Goal: Navigation & Orientation: Find specific page/section

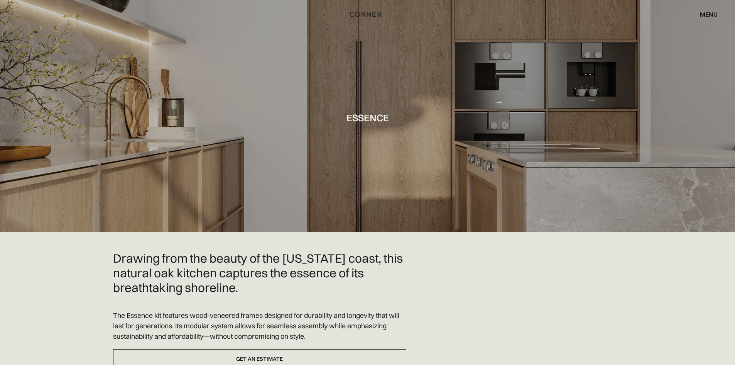
click at [706, 12] on div "menu" at bounding box center [709, 14] width 18 height 6
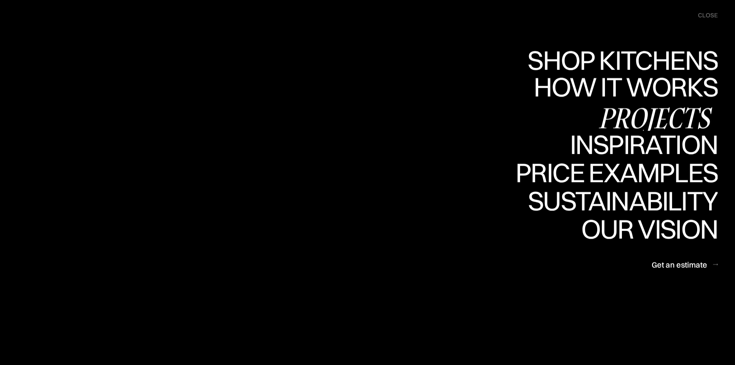
click at [644, 119] on div "Projects" at bounding box center [655, 117] width 125 height 27
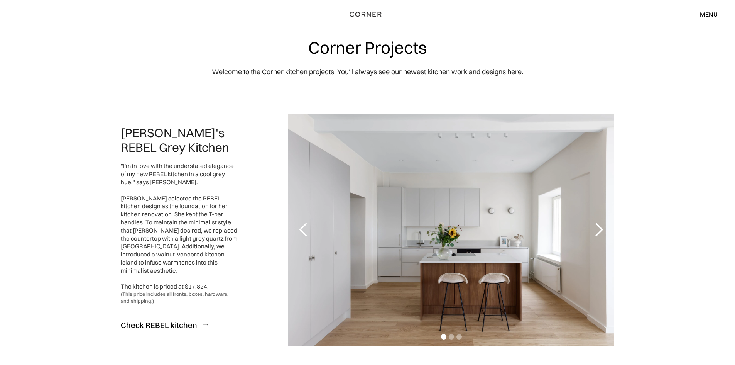
click at [598, 234] on div "next slide" at bounding box center [598, 229] width 15 height 15
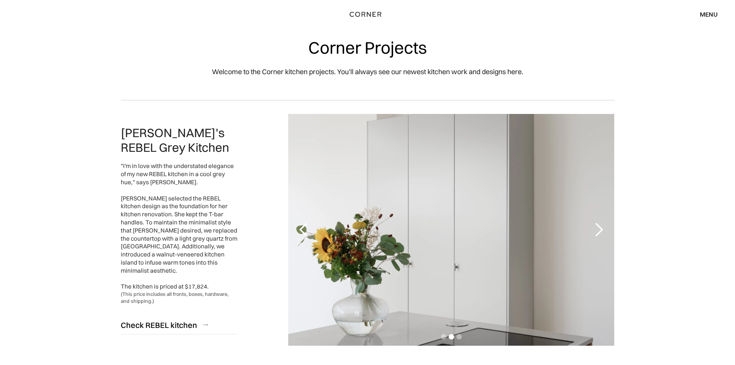
click at [598, 234] on div "next slide" at bounding box center [598, 229] width 15 height 15
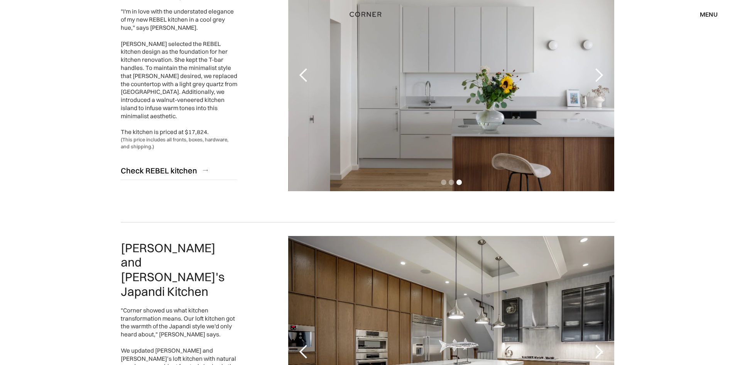
scroll to position [309, 0]
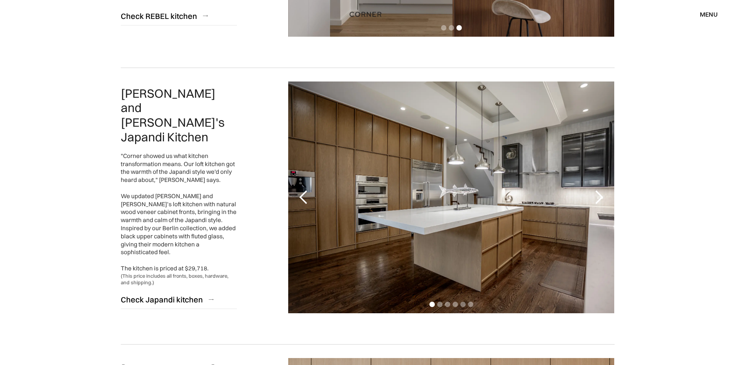
click at [594, 193] on div "next slide" at bounding box center [598, 196] width 15 height 15
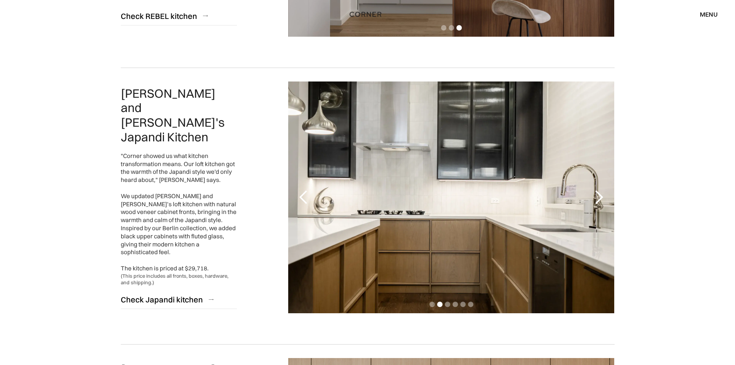
click at [594, 193] on div "next slide" at bounding box center [598, 196] width 15 height 15
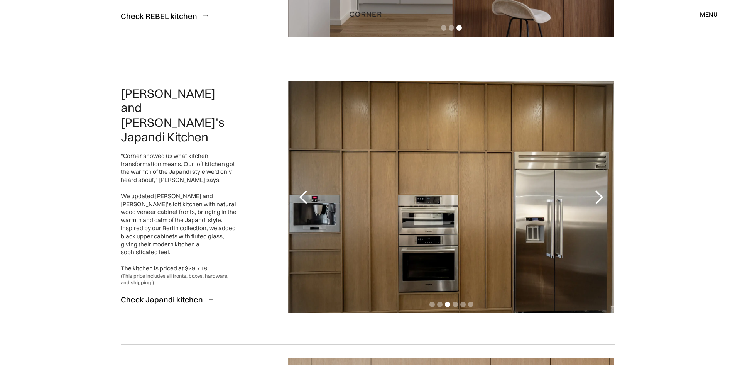
click at [594, 193] on div "next slide" at bounding box center [598, 196] width 15 height 15
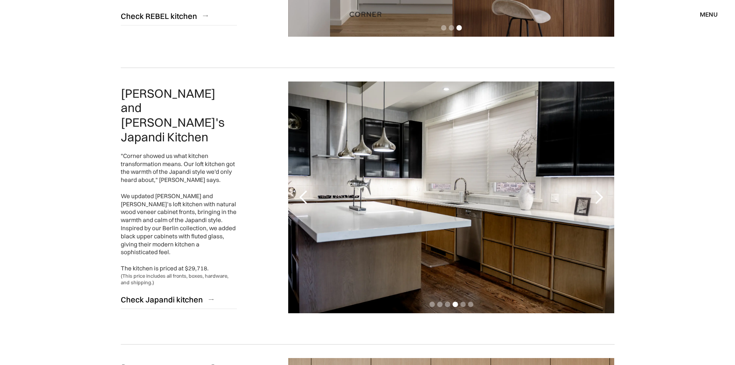
click at [594, 193] on div "next slide" at bounding box center [598, 196] width 15 height 15
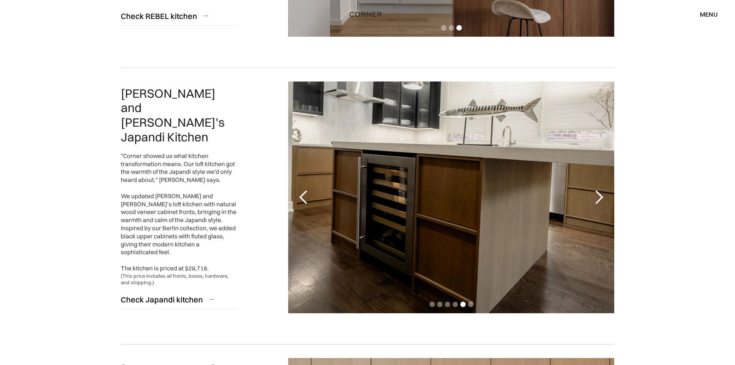
click at [594, 193] on div "next slide" at bounding box center [598, 196] width 15 height 15
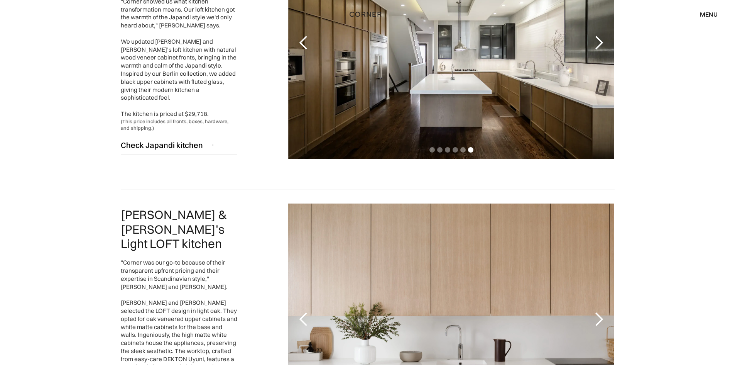
scroll to position [656, 0]
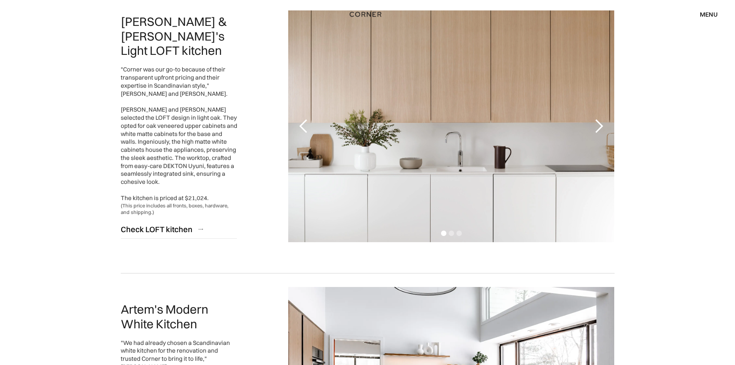
click at [597, 130] on div "next slide" at bounding box center [598, 125] width 15 height 15
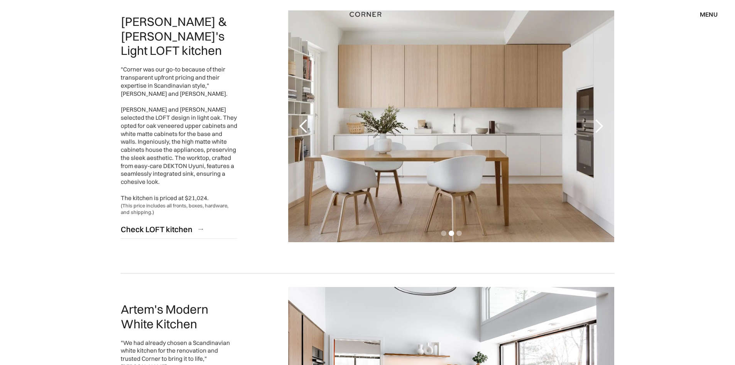
click at [597, 130] on div "next slide" at bounding box center [598, 125] width 15 height 15
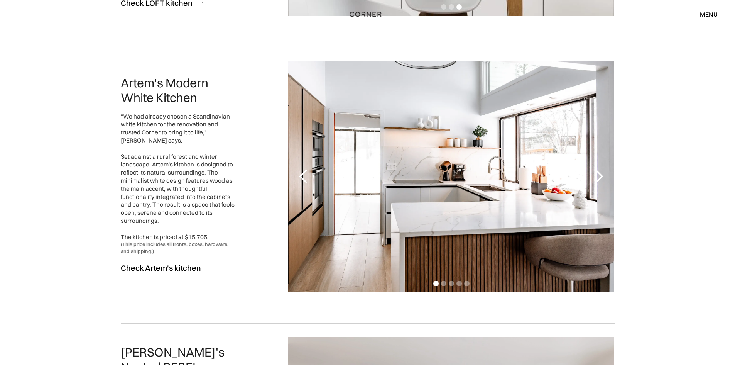
scroll to position [888, 0]
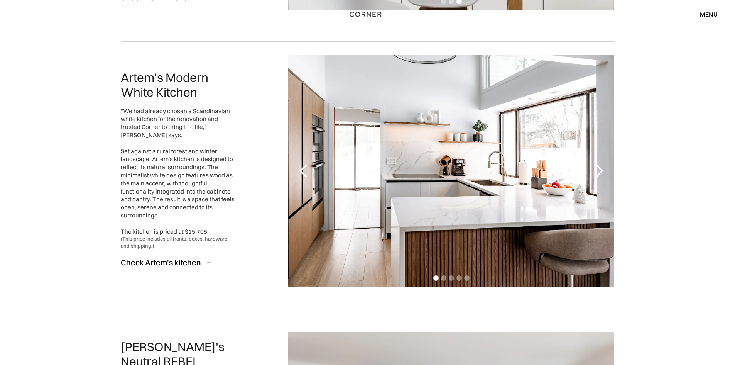
click at [600, 166] on div "next slide" at bounding box center [598, 170] width 15 height 15
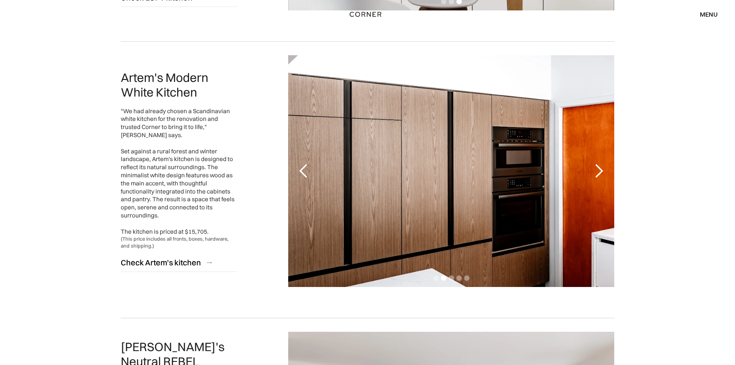
click at [600, 166] on div "next slide" at bounding box center [598, 170] width 15 height 15
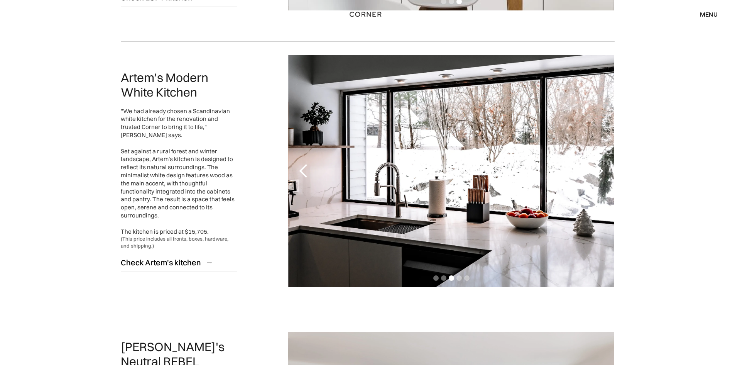
click at [600, 166] on div "next slide" at bounding box center [598, 170] width 15 height 15
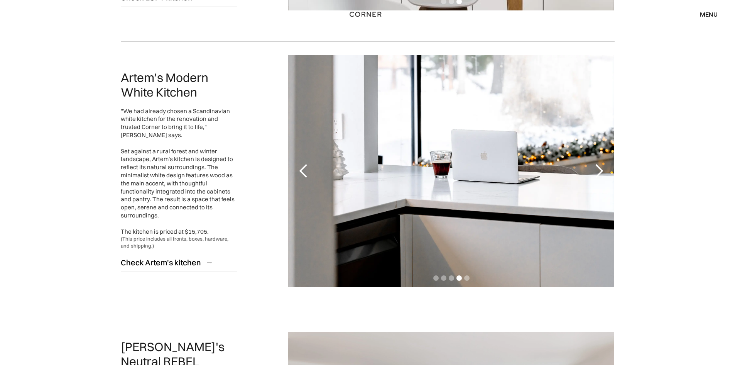
click at [600, 166] on div "next slide" at bounding box center [598, 170] width 15 height 15
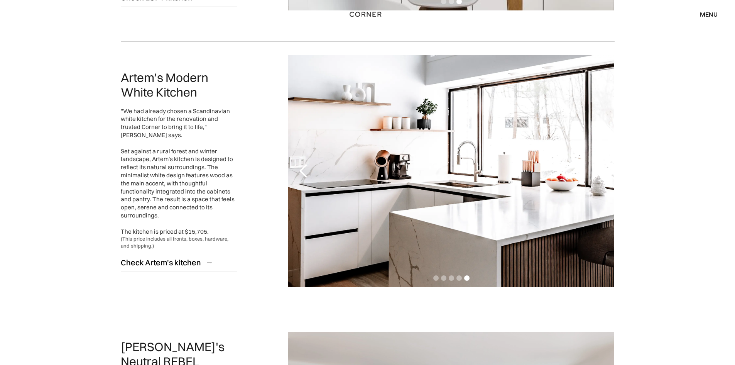
click at [600, 166] on div "next slide" at bounding box center [598, 170] width 15 height 15
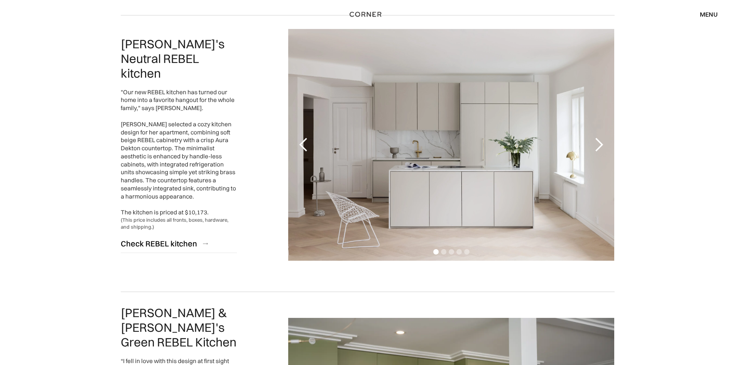
scroll to position [1196, 0]
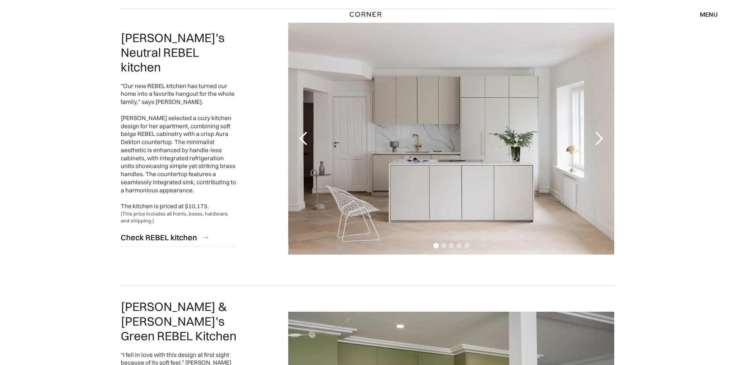
click at [600, 140] on div "next slide" at bounding box center [598, 138] width 15 height 15
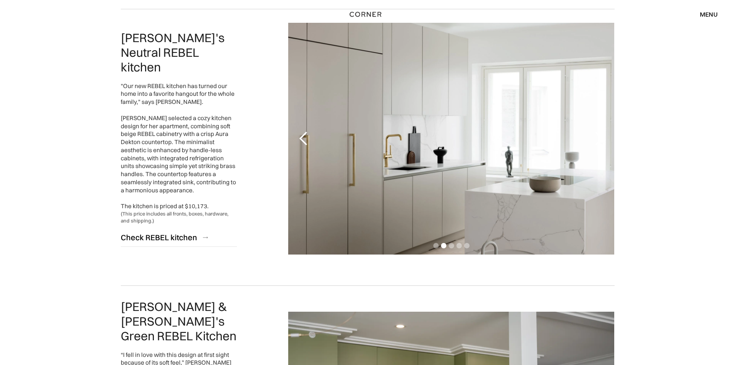
click at [600, 140] on div "next slide" at bounding box center [598, 138] width 15 height 15
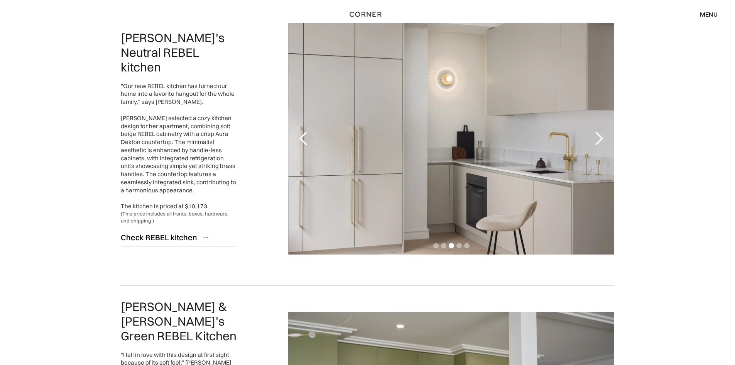
click at [600, 140] on div "next slide" at bounding box center [598, 138] width 15 height 15
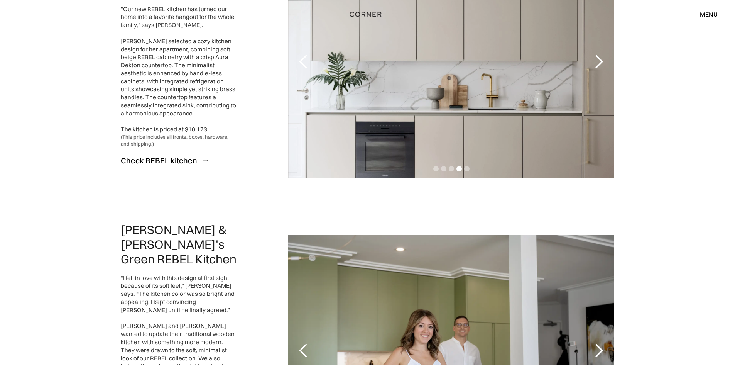
scroll to position [1351, 0]
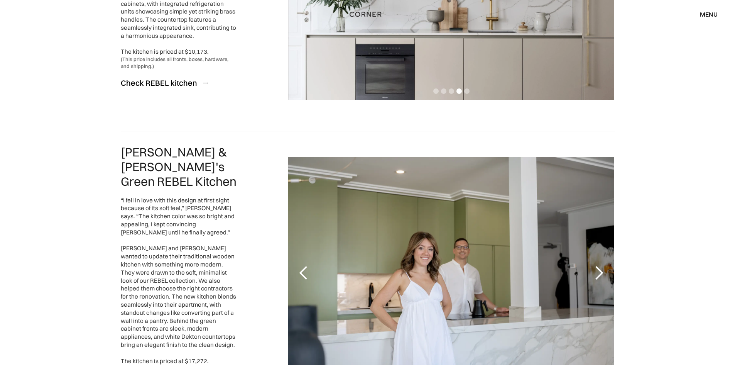
click at [592, 265] on div "next slide" at bounding box center [598, 272] width 15 height 15
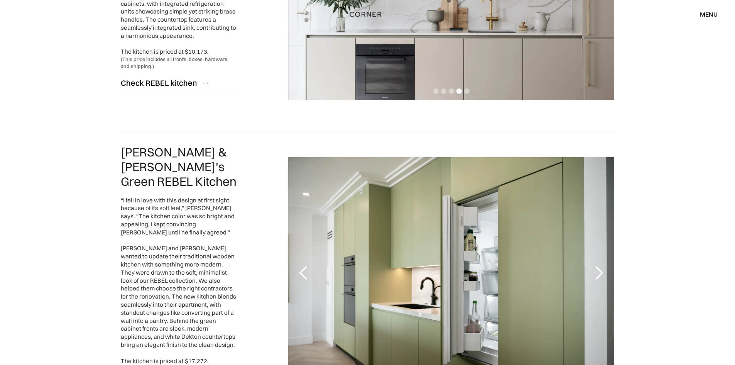
click at [592, 265] on div "next slide" at bounding box center [598, 272] width 15 height 15
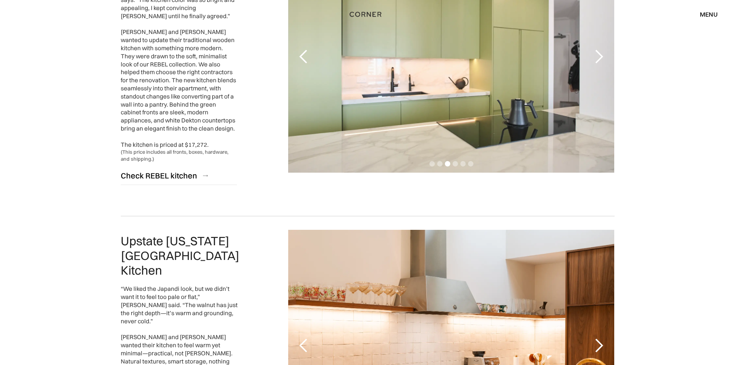
scroll to position [1660, 0]
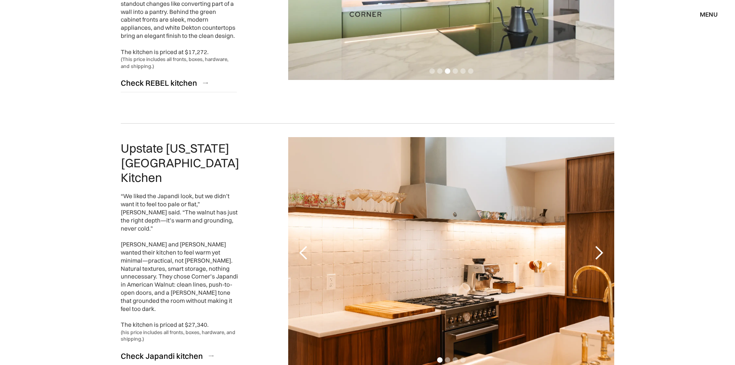
click at [599, 245] on div "next slide" at bounding box center [598, 252] width 15 height 15
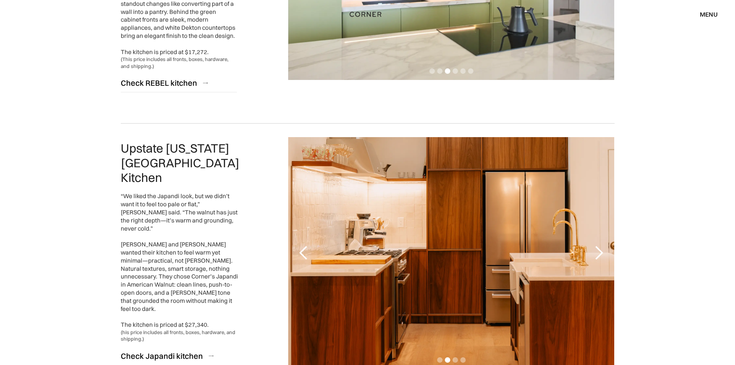
click at [599, 245] on div "next slide" at bounding box center [598, 252] width 15 height 15
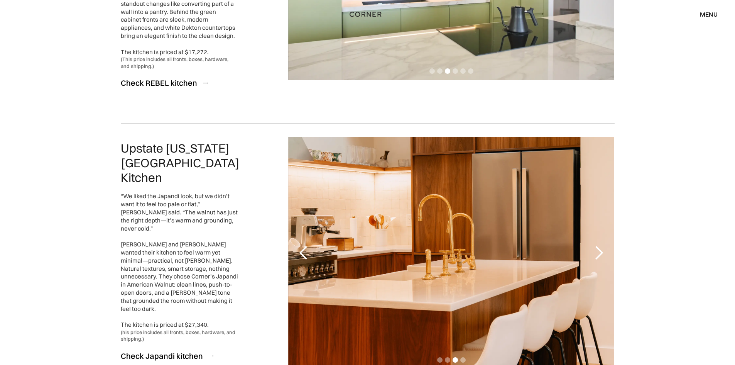
click at [599, 245] on div "next slide" at bounding box center [598, 252] width 15 height 15
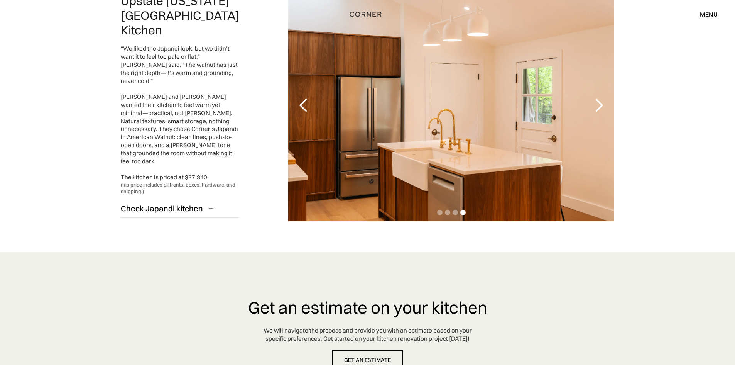
scroll to position [1765, 0]
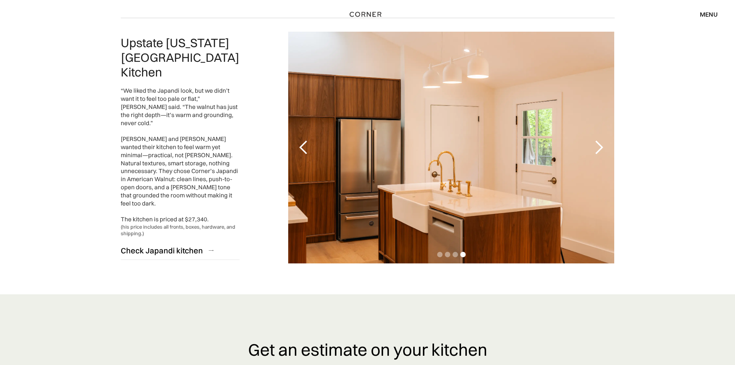
click at [597, 140] on div "next slide" at bounding box center [598, 147] width 15 height 15
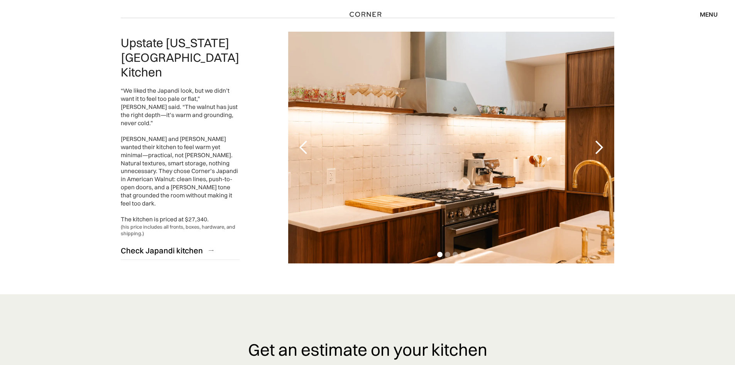
click at [597, 140] on div "next slide" at bounding box center [598, 147] width 15 height 15
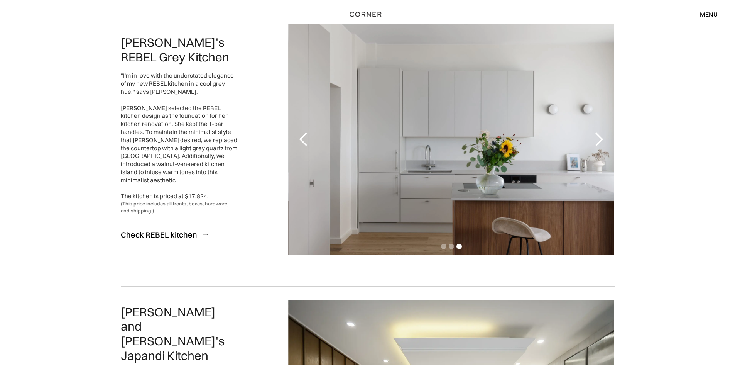
scroll to position [0, 0]
